Goal: Obtain resource: Download file/media

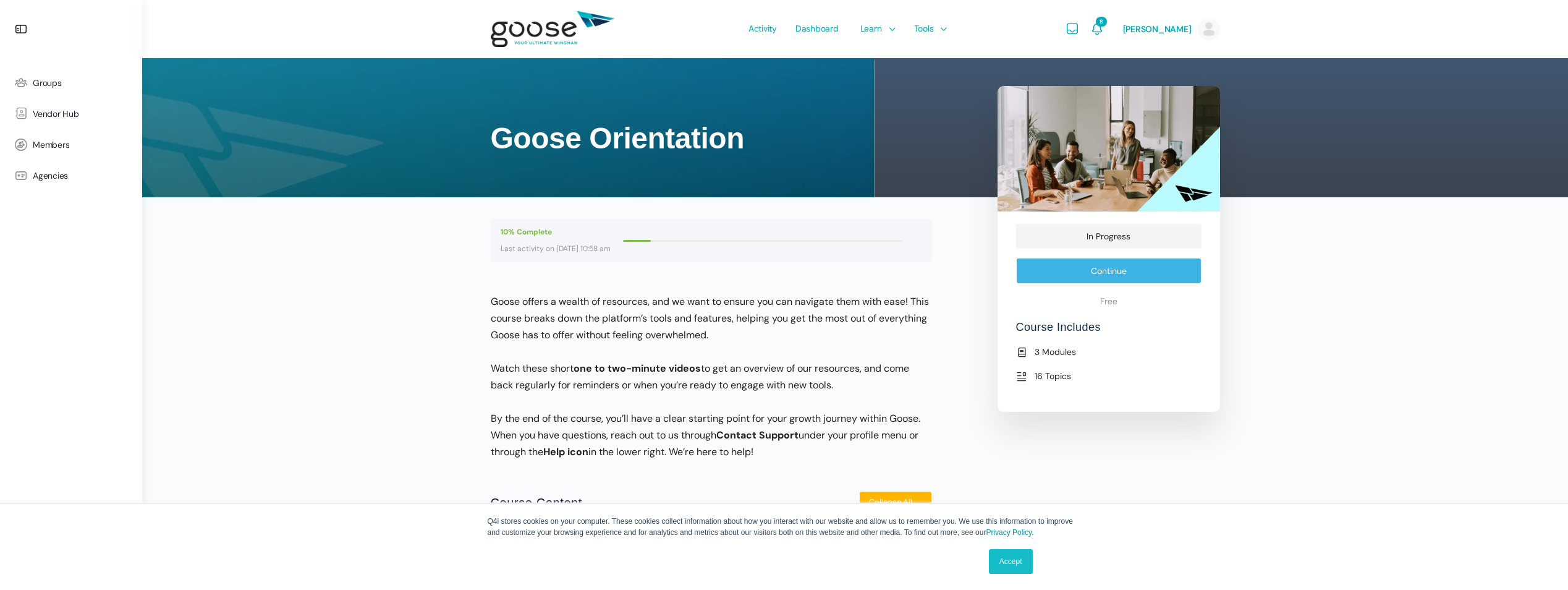
click at [815, 20] on e-page-transition at bounding box center [784, 295] width 1568 height 590
click at [819, 30] on e-page-transition at bounding box center [784, 295] width 1568 height 590
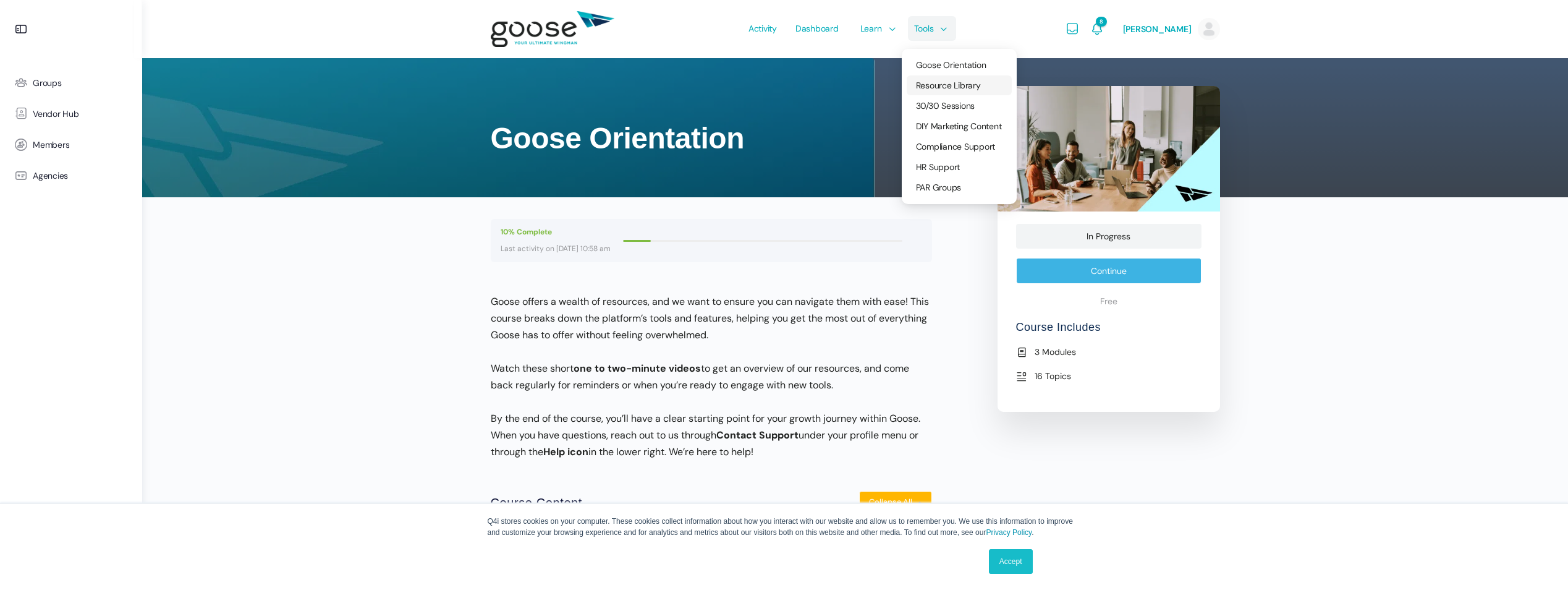
click at [945, 80] on span "Resource Library" at bounding box center [948, 85] width 65 height 11
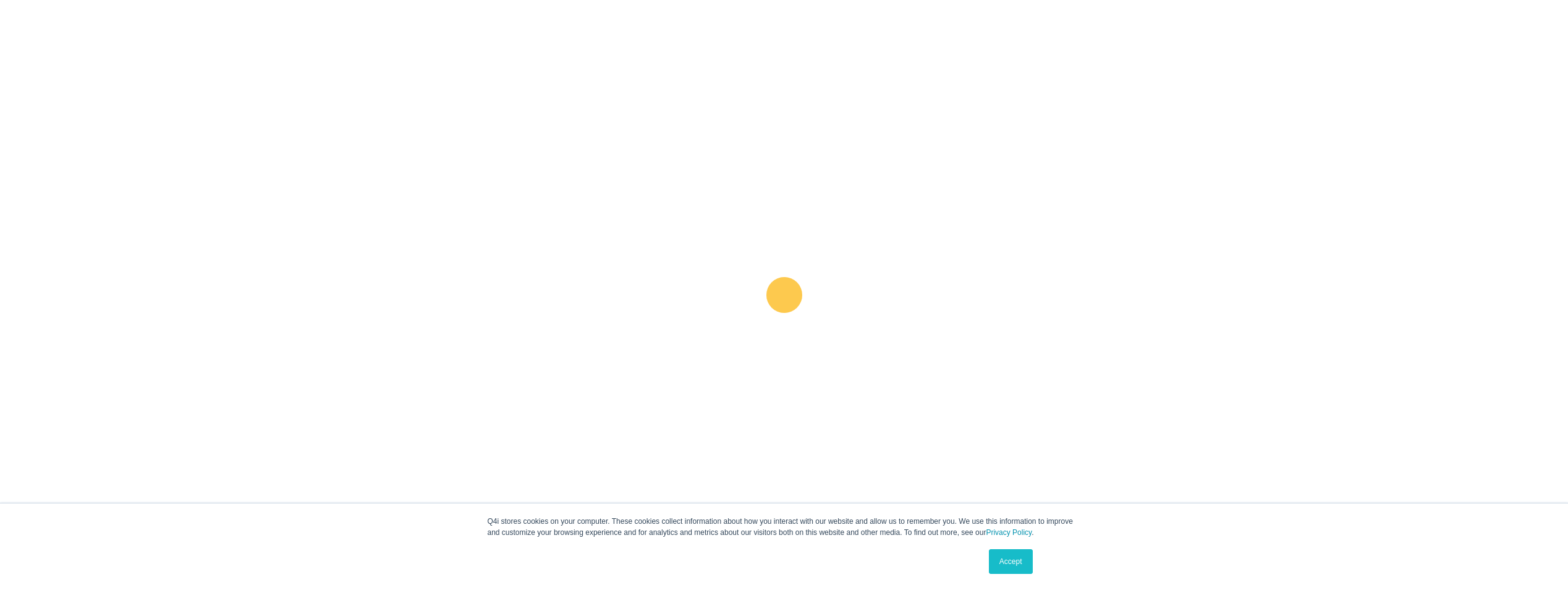
click at [996, 560] on link "Accept" at bounding box center [1011, 561] width 44 height 25
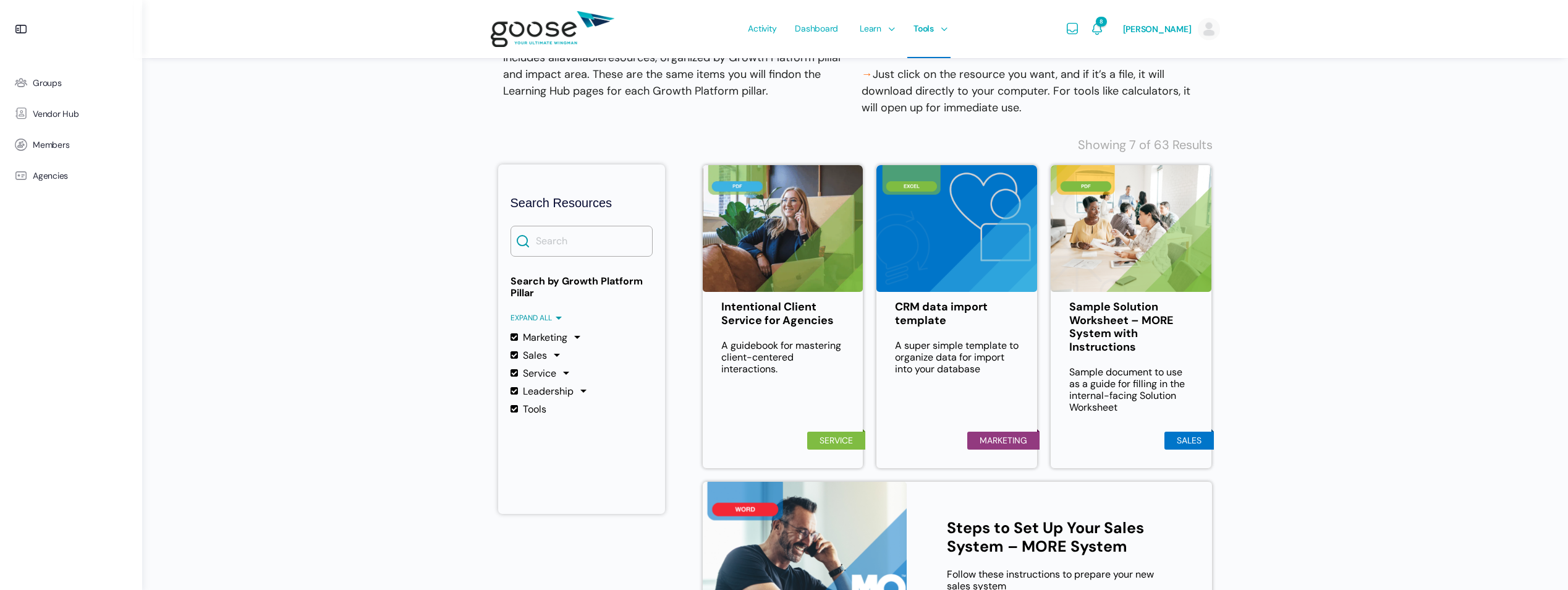
scroll to position [143, 0]
click at [513, 337] on label "Marketing" at bounding box center [538, 337] width 57 height 12
click at [0, 0] on input "Marketing" at bounding box center [0, 0] width 0 height 0
click at [514, 374] on label "Service" at bounding box center [533, 373] width 45 height 12
click at [0, 0] on input "Service" at bounding box center [0, 0] width 0 height 0
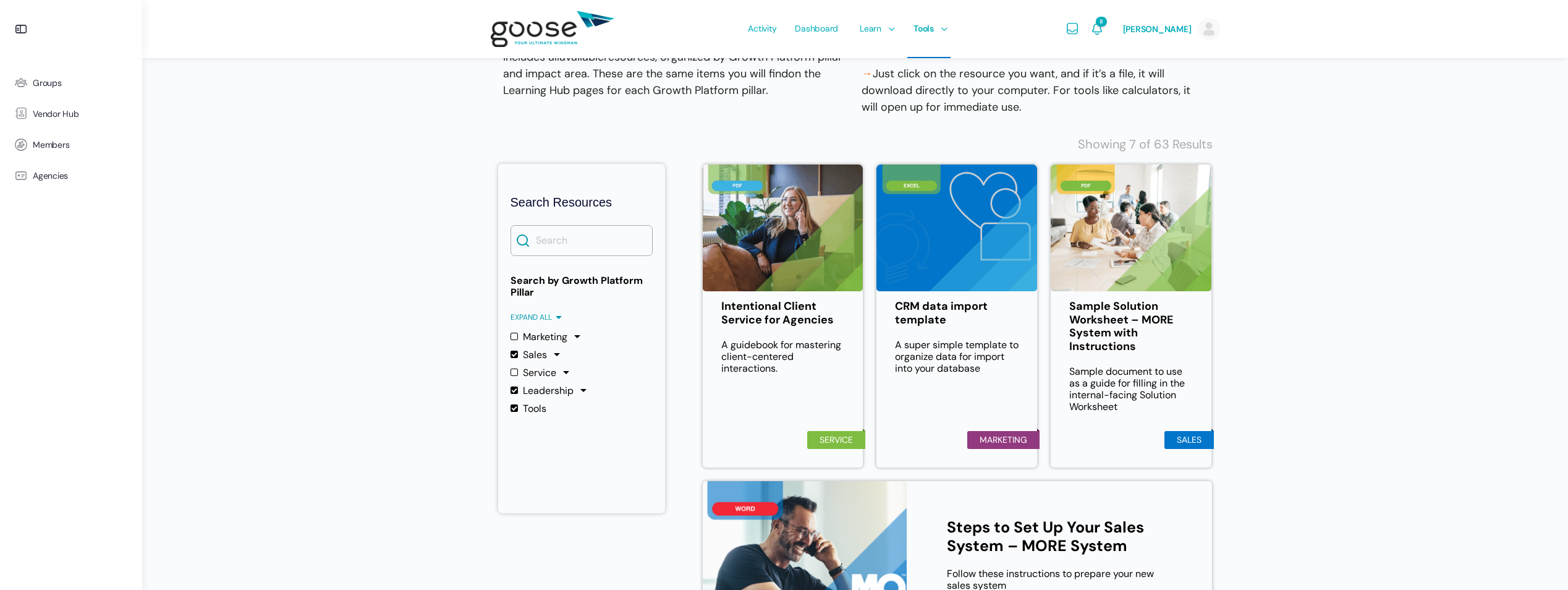
click at [516, 393] on label "Leadership" at bounding box center [541, 390] width 63 height 12
click at [0, 0] on input "Leadership" at bounding box center [0, 0] width 0 height 0
click at [516, 408] on label "Tools" at bounding box center [528, 408] width 36 height 12
click at [0, 0] on input "Tools" at bounding box center [0, 0] width 0 height 0
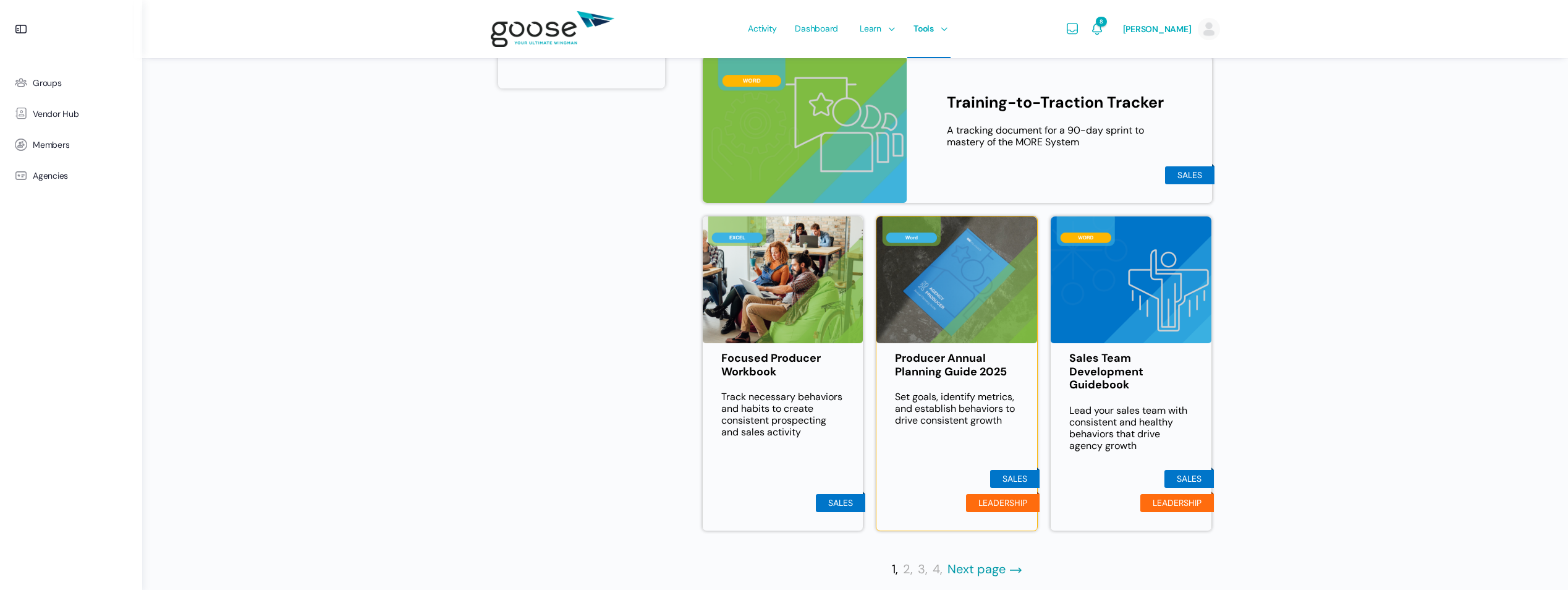
scroll to position [569, 0]
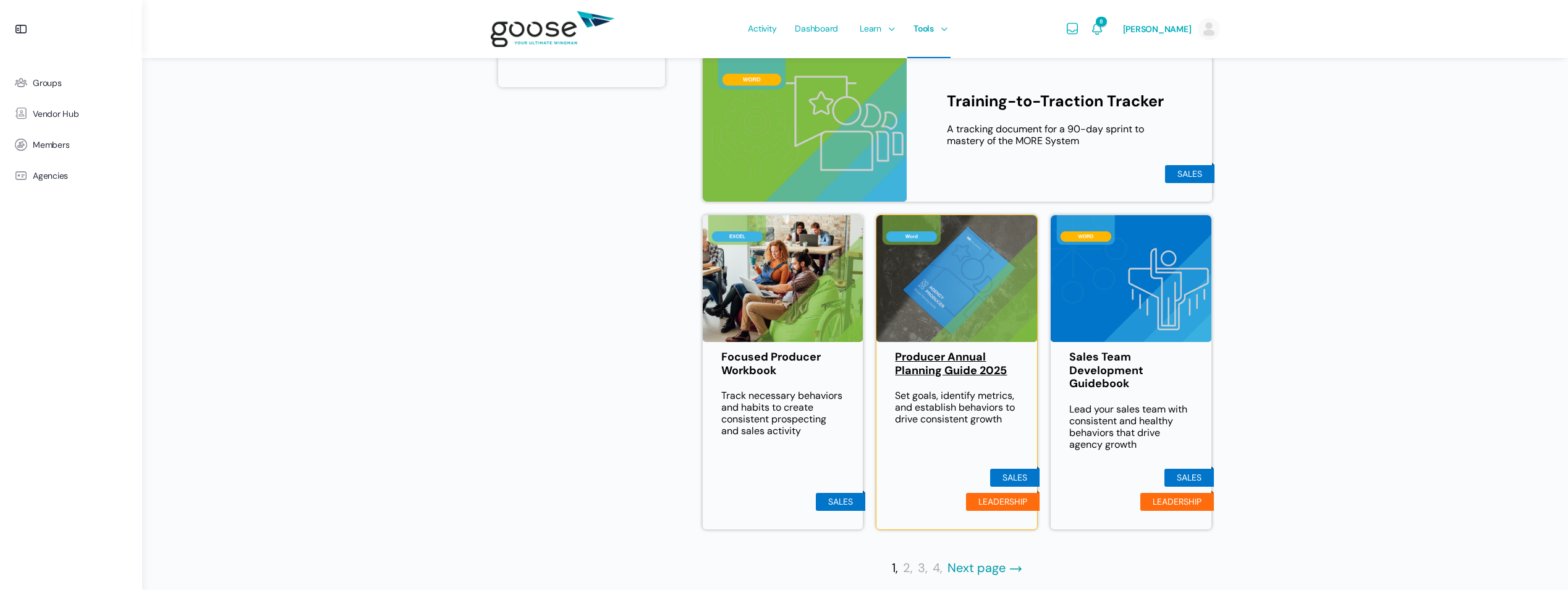
click at [929, 359] on link "Producer Annual Planning Guide 2025" at bounding box center [956, 363] width 123 height 26
